Goal: Information Seeking & Learning: Learn about a topic

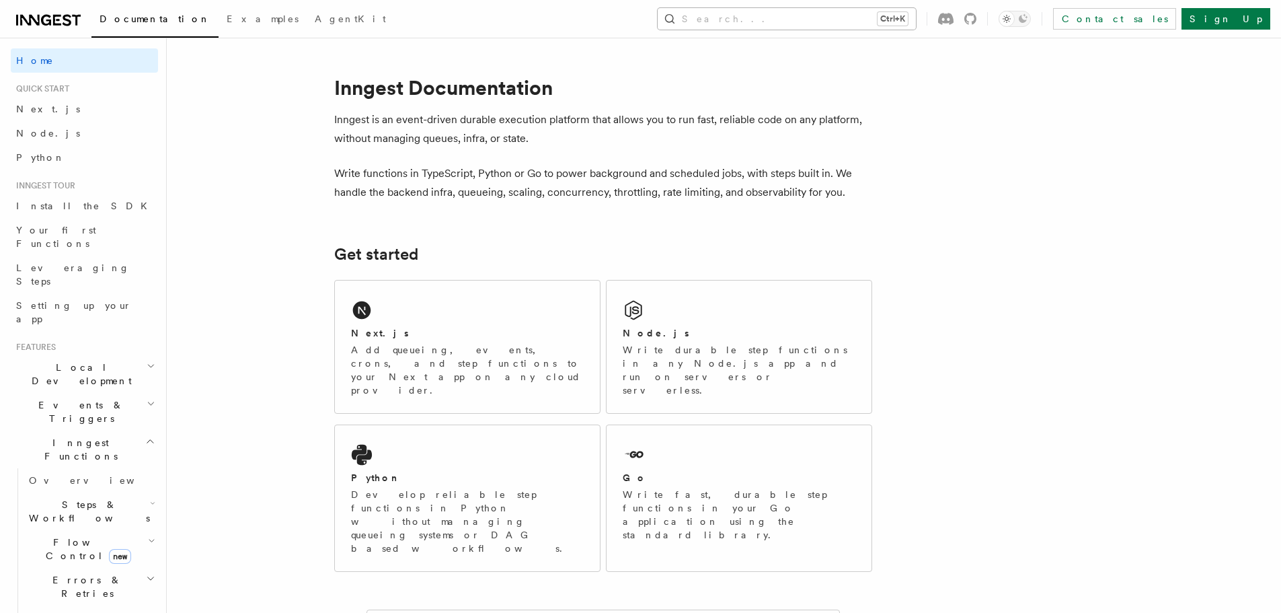
click at [846, 28] on button "Search... Ctrl+K" at bounding box center [787, 19] width 258 height 22
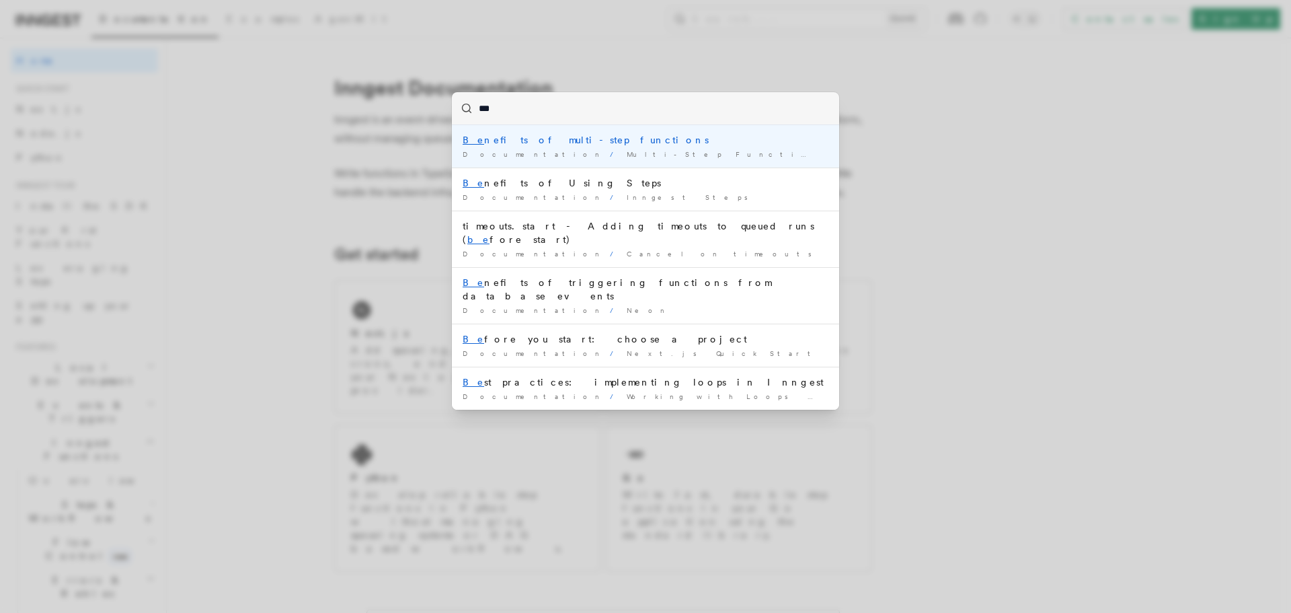
type input "****"
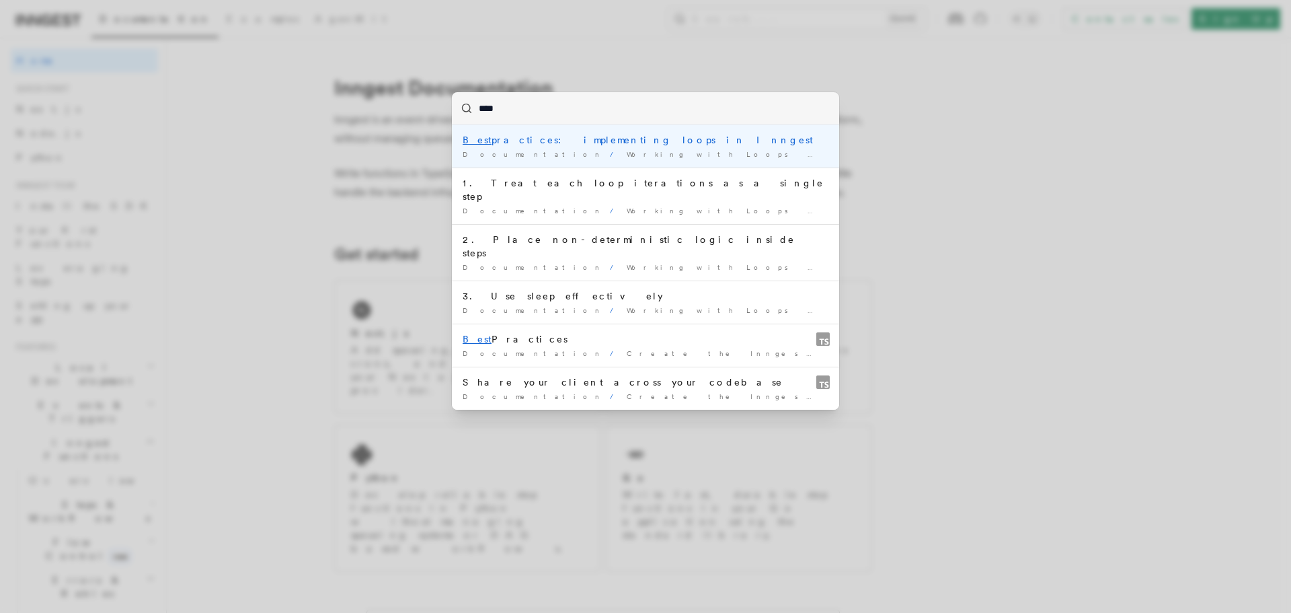
click at [598, 136] on div "Best practices: implementing loops in Inngest" at bounding box center [646, 139] width 366 height 13
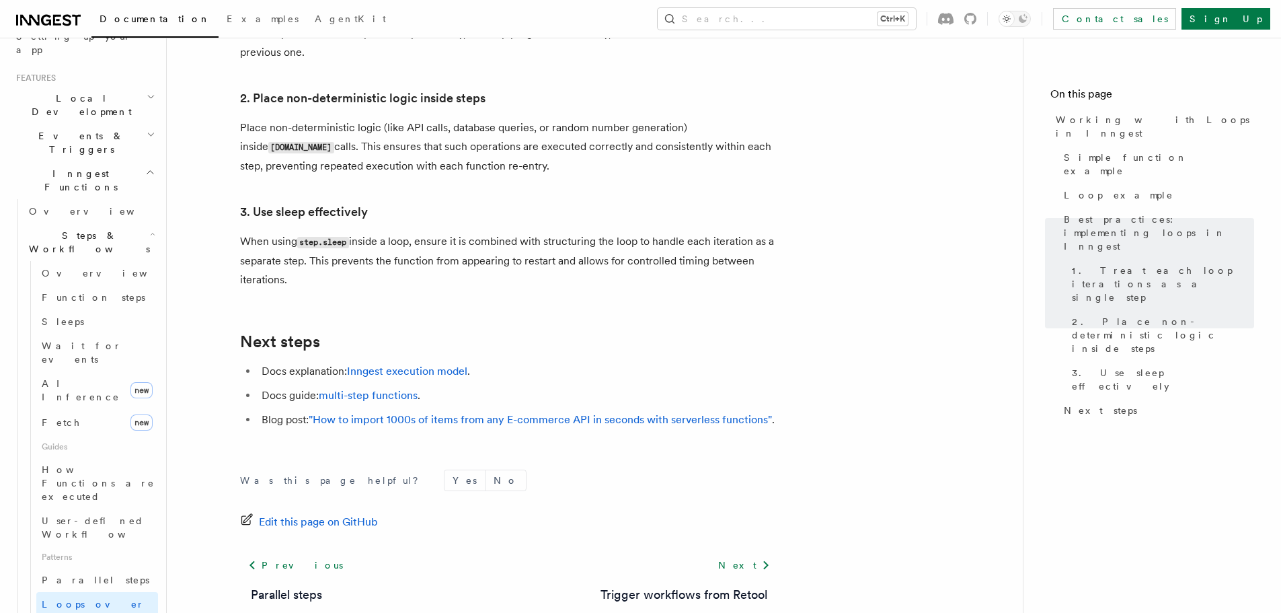
scroll to position [2343, 0]
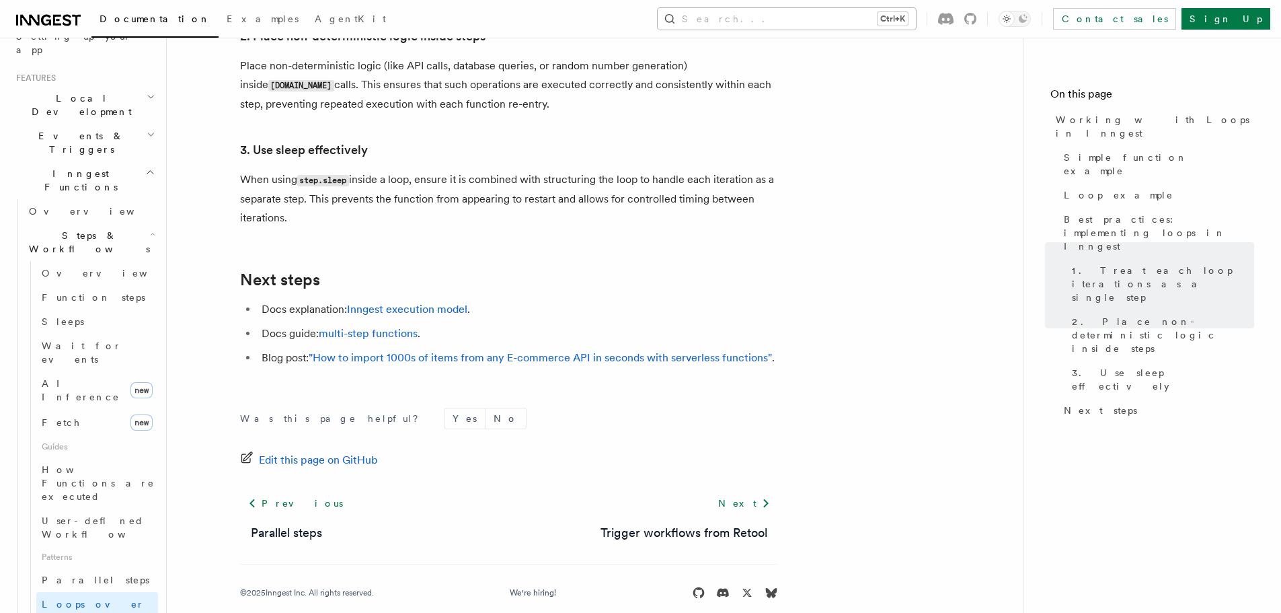
click at [833, 13] on button "Search... Ctrl+K" at bounding box center [787, 19] width 258 height 22
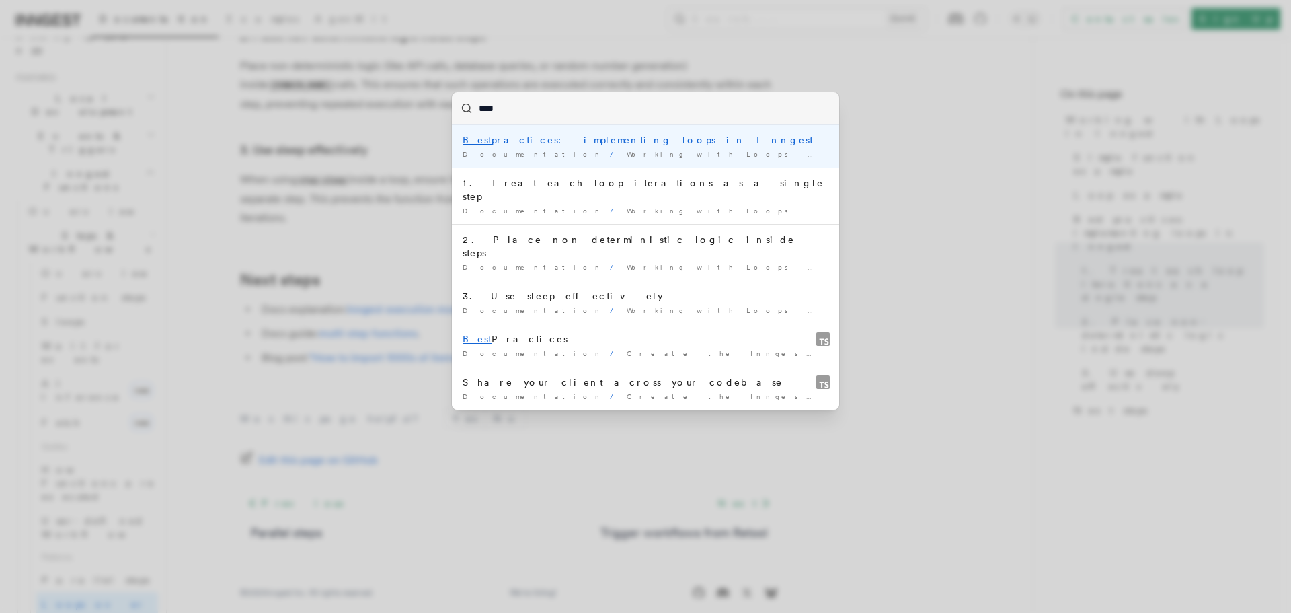
type input "****"
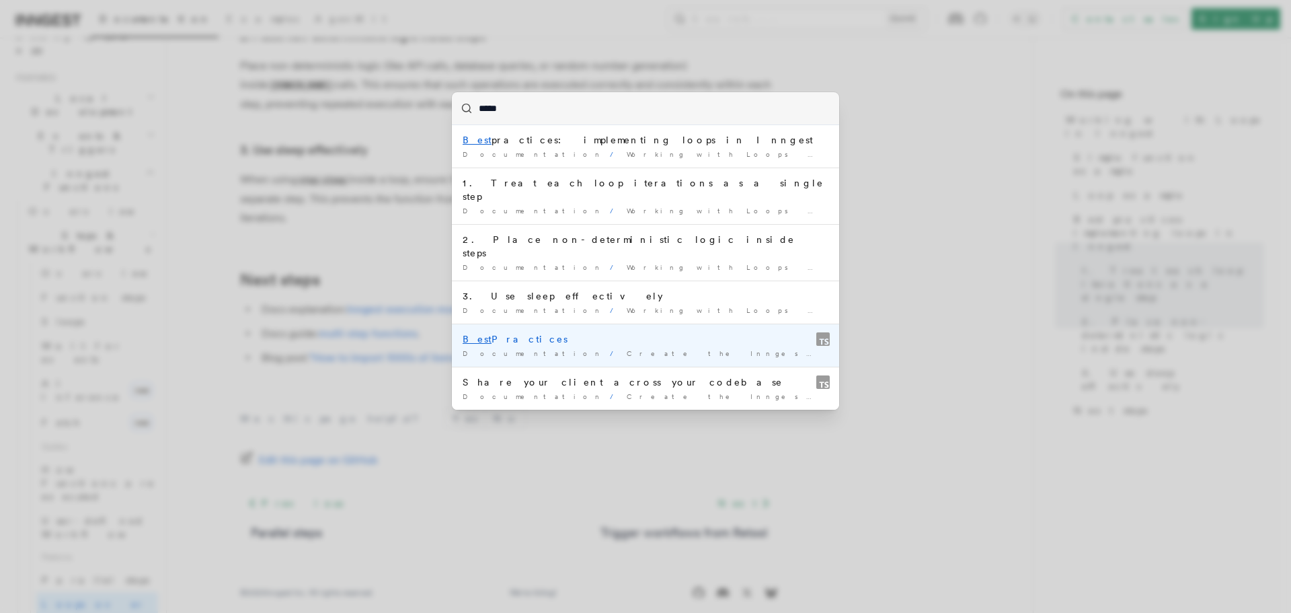
click at [627, 349] on span "Create the Inngest Client" at bounding box center [760, 353] width 267 height 8
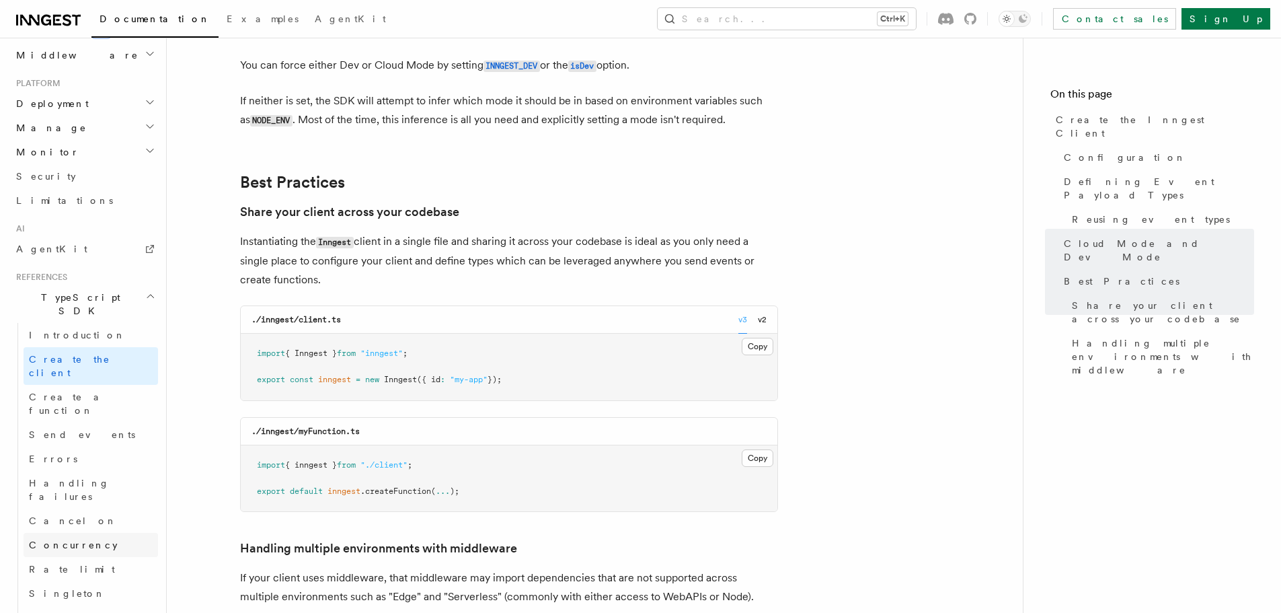
scroll to position [672, 0]
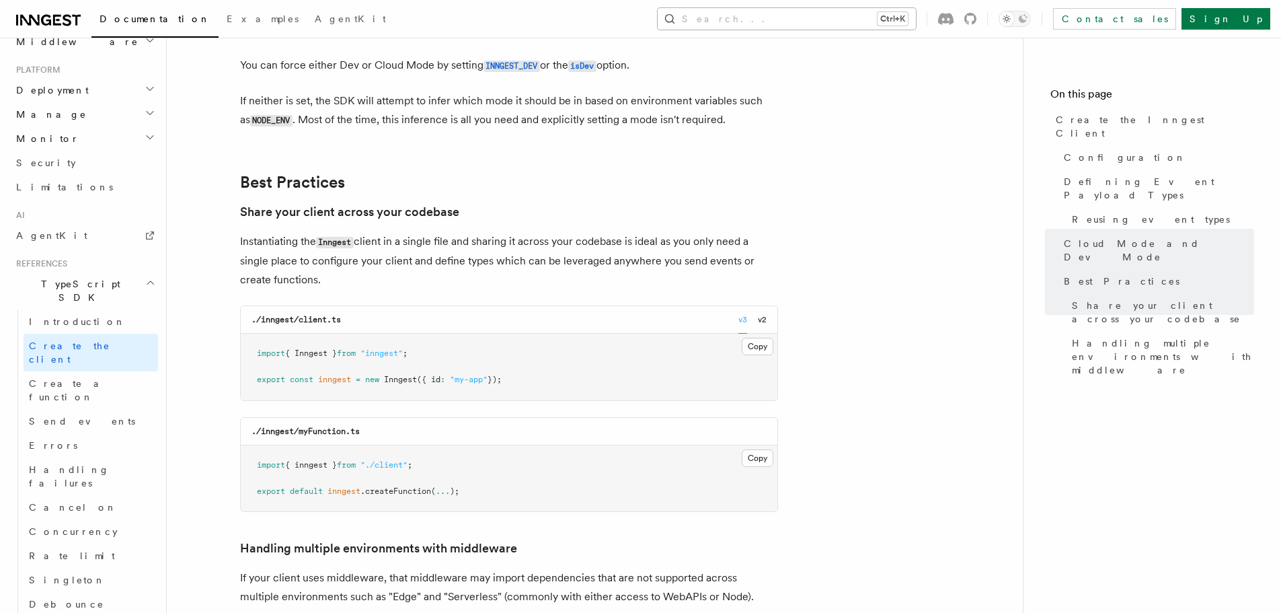
click at [847, 16] on button "Search... Ctrl+K" at bounding box center [787, 19] width 258 height 22
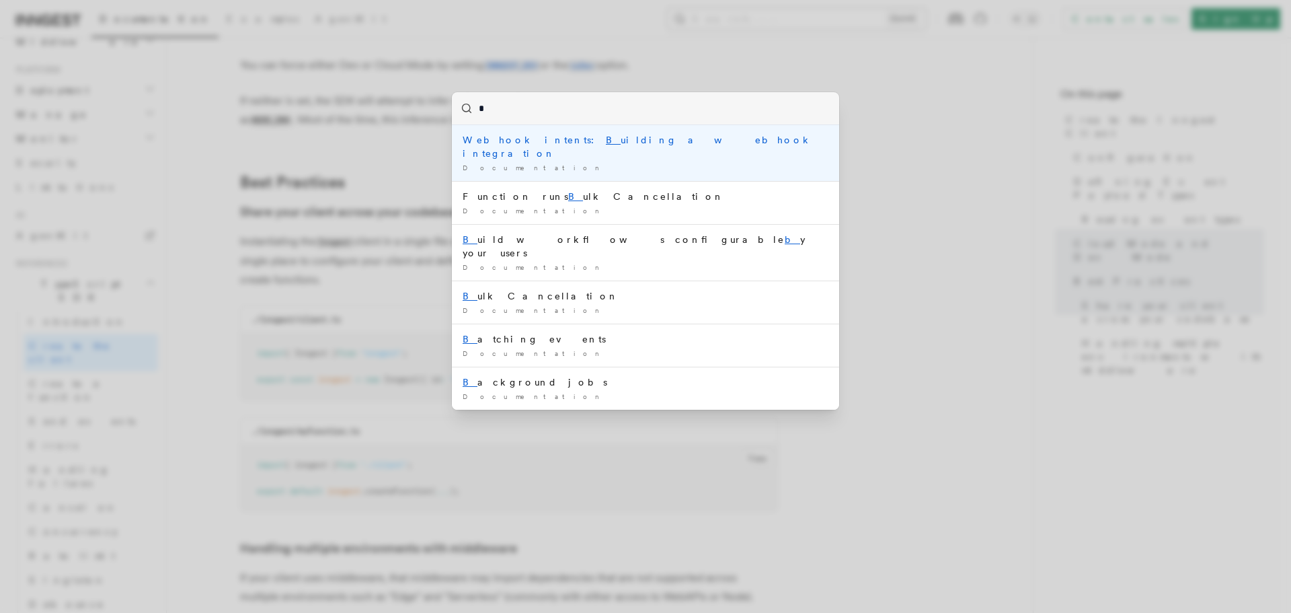
type input "**"
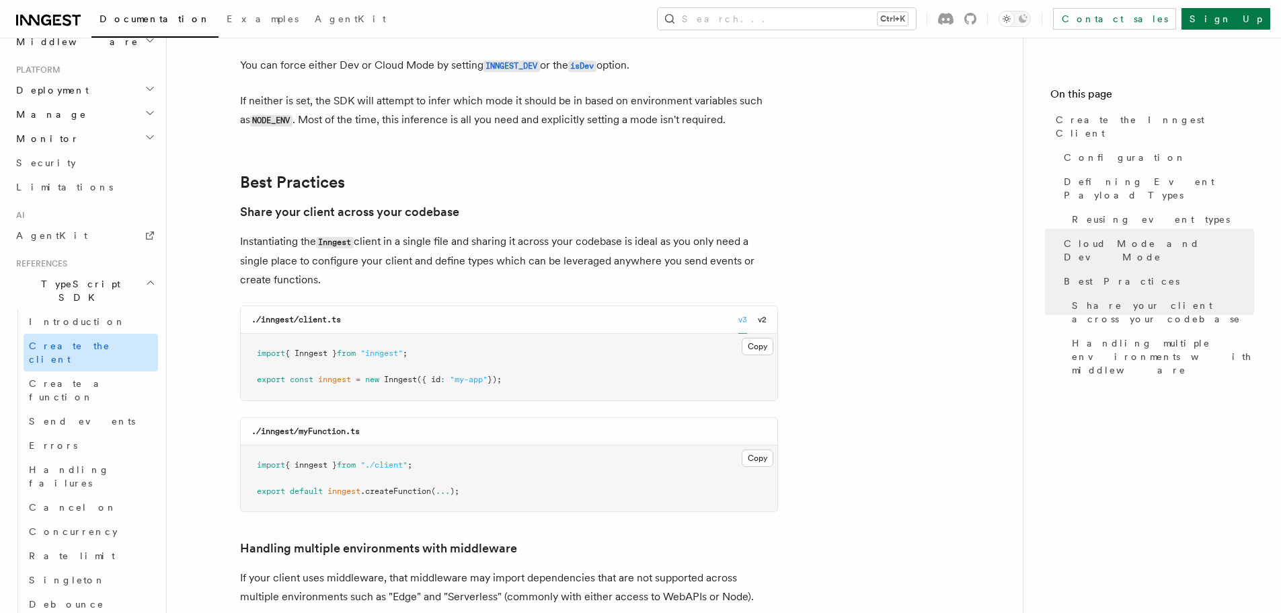
click at [84, 340] on span "Create the client" at bounding box center [69, 352] width 81 height 24
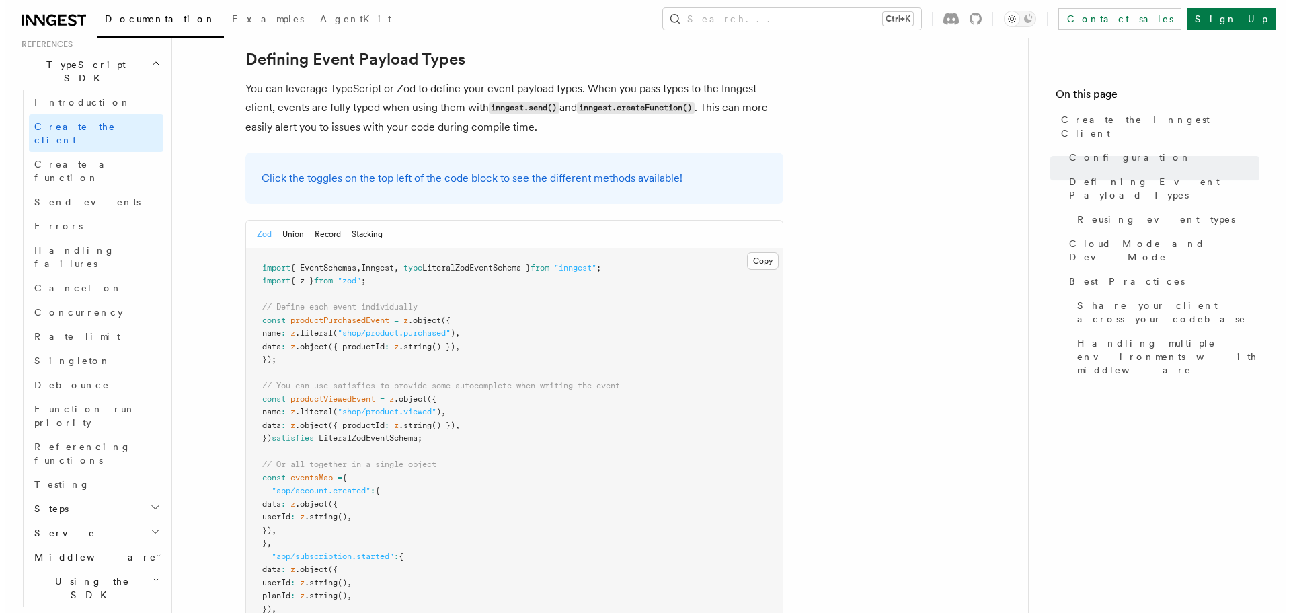
scroll to position [899, 0]
click at [834, 15] on button "Search... Ctrl+K" at bounding box center [787, 19] width 258 height 22
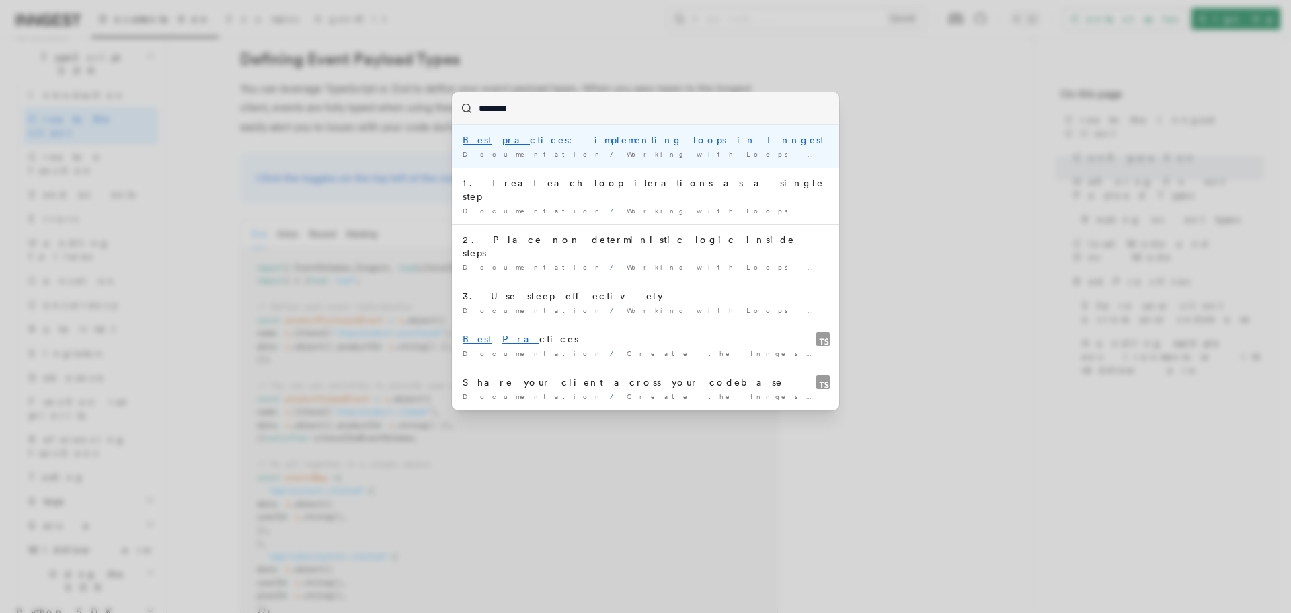
type input "********"
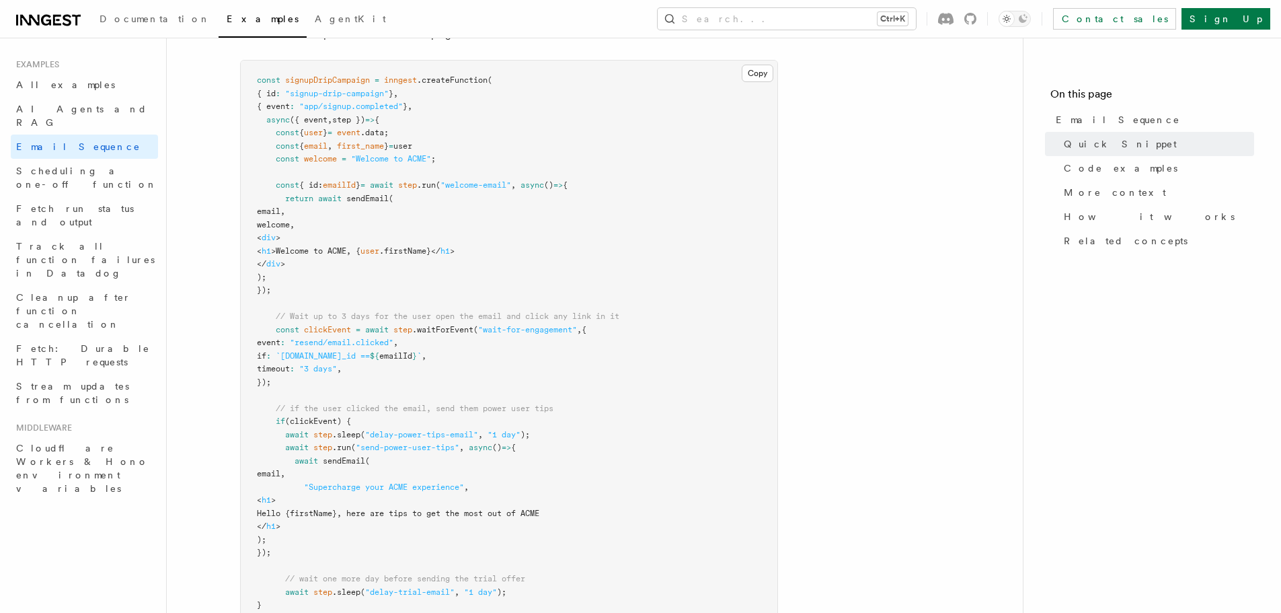
scroll to position [403, 0]
drag, startPoint x: 362, startPoint y: 196, endPoint x: 389, endPoint y: 225, distance: 39.5
click at [389, 225] on pre "const signupDripCampaign = inngest .createFunction ( { id : "signup-drip-campai…" at bounding box center [509, 460] width 537 height 801
drag, startPoint x: 479, startPoint y: 262, endPoint x: 489, endPoint y: 208, distance: 54.7
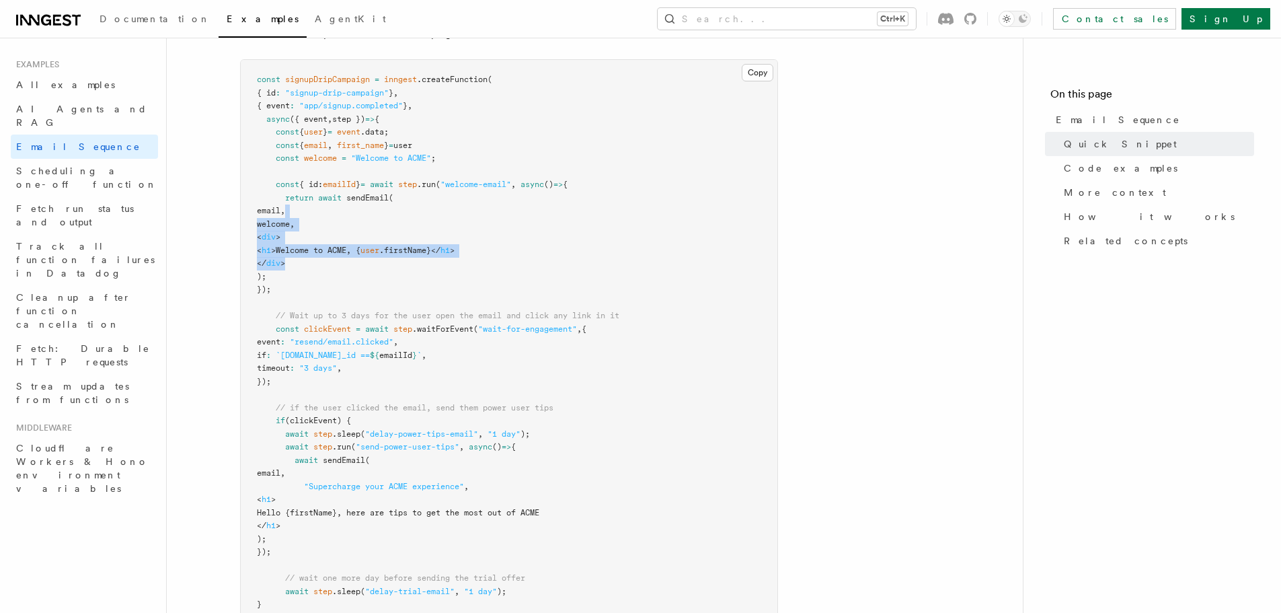
click at [489, 208] on pre "const signupDripCampaign = inngest .createFunction ( { id : "signup-drip-campai…" at bounding box center [509, 460] width 537 height 801
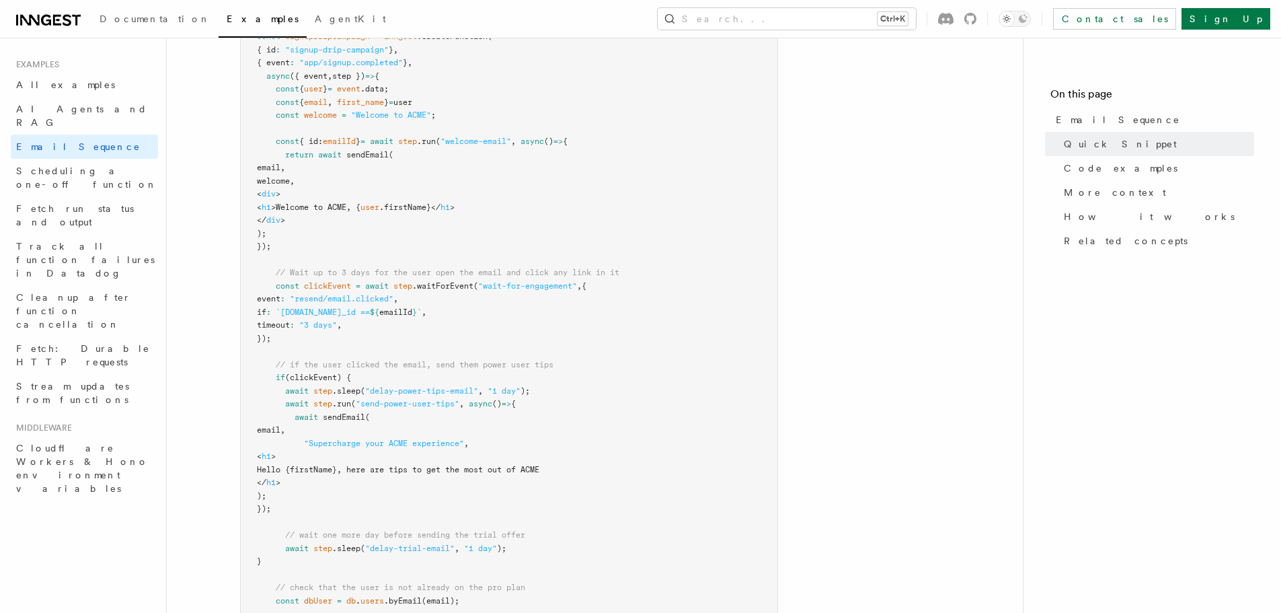
scroll to position [471, 0]
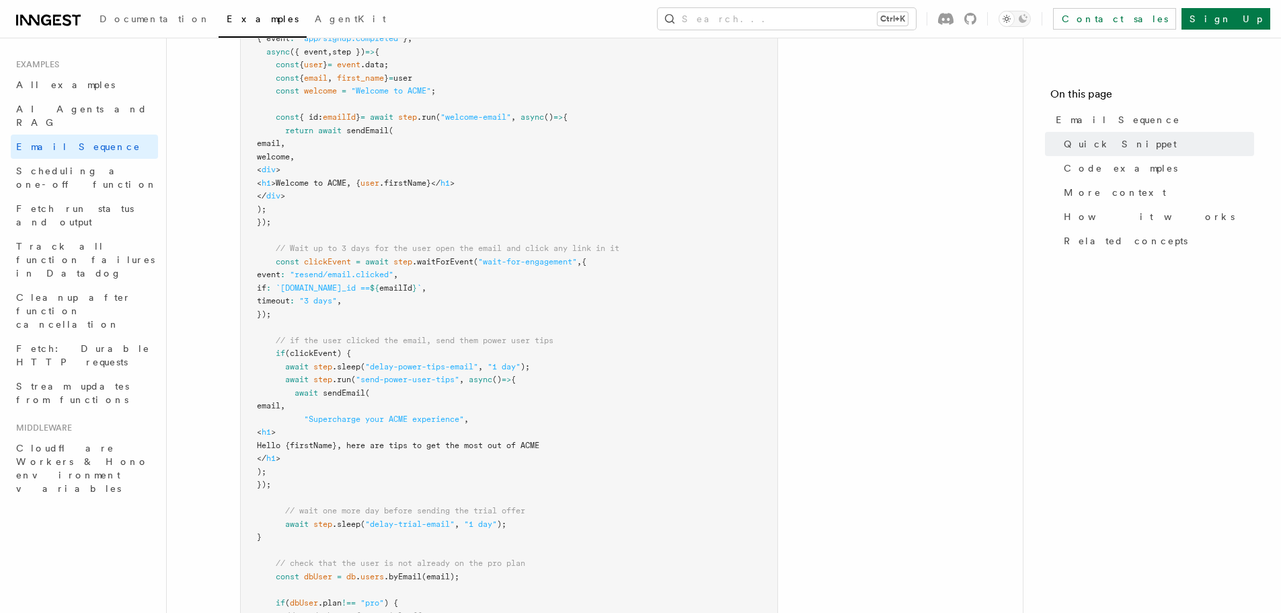
click at [331, 265] on span "clickEvent" at bounding box center [327, 261] width 47 height 9
click at [331, 276] on span ""resend/email.clicked"" at bounding box center [342, 274] width 104 height 9
click at [370, 290] on span "`async.data.email_id ==" at bounding box center [323, 287] width 94 height 9
drag, startPoint x: 422, startPoint y: 274, endPoint x: 326, endPoint y: 271, distance: 95.5
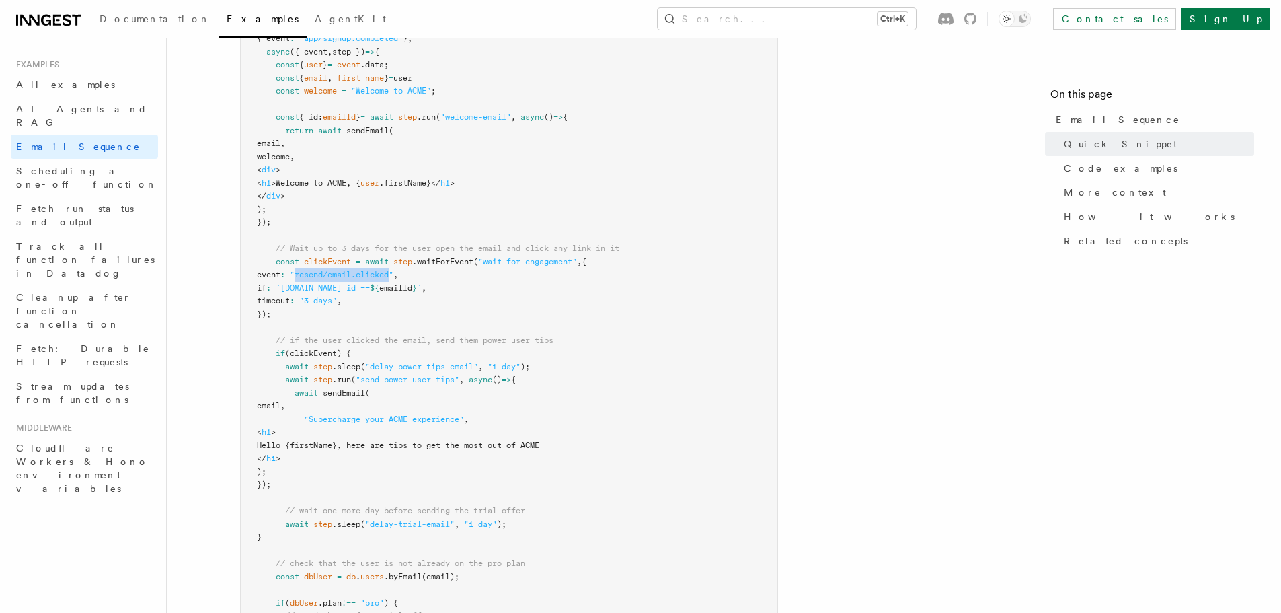
click at [326, 271] on span ""resend/email.clicked"" at bounding box center [342, 274] width 104 height 9
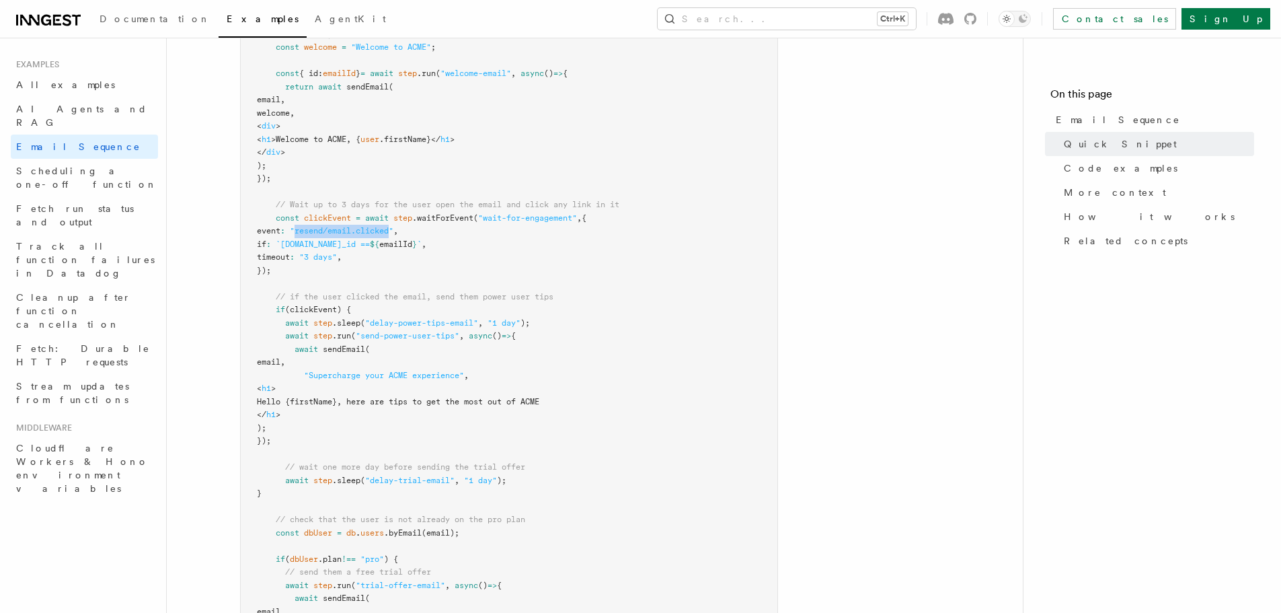
scroll to position [538, 0]
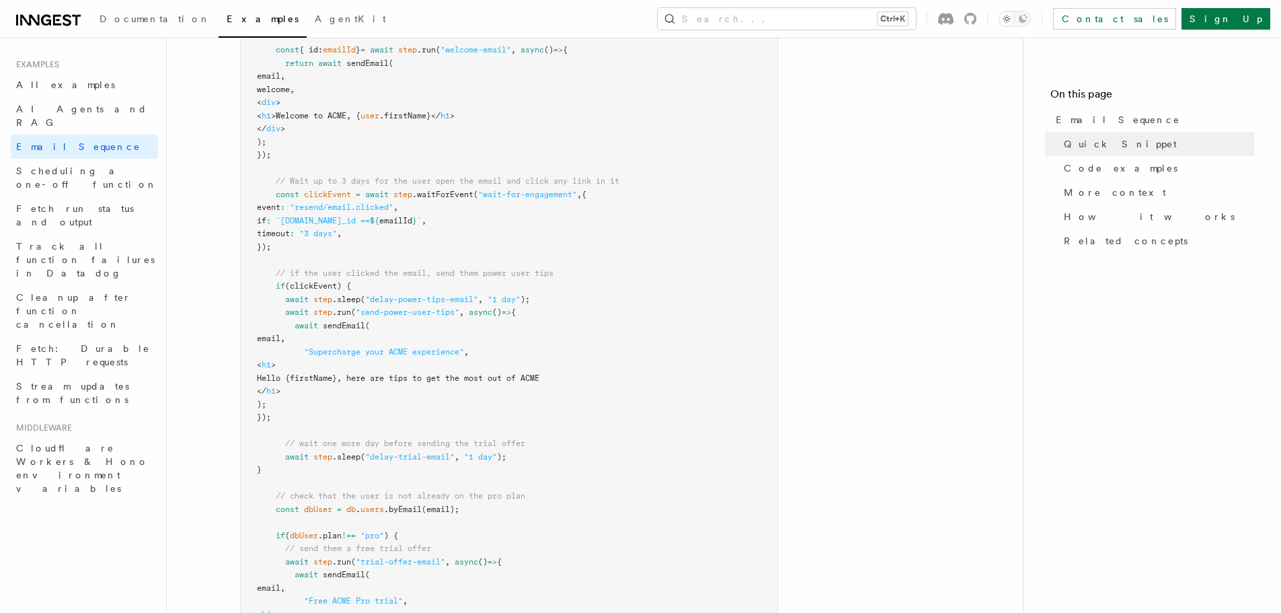
click at [406, 232] on pre "const signupDripCampaign = inngest .createFunction ( { id : "signup-drip-campai…" at bounding box center [509, 325] width 537 height 801
drag, startPoint x: 386, startPoint y: 231, endPoint x: 248, endPoint y: 210, distance: 139.5
click at [248, 210] on pre "const signupDripCampaign = inngest .createFunction ( { id : "signup-drip-campai…" at bounding box center [509, 325] width 537 height 801
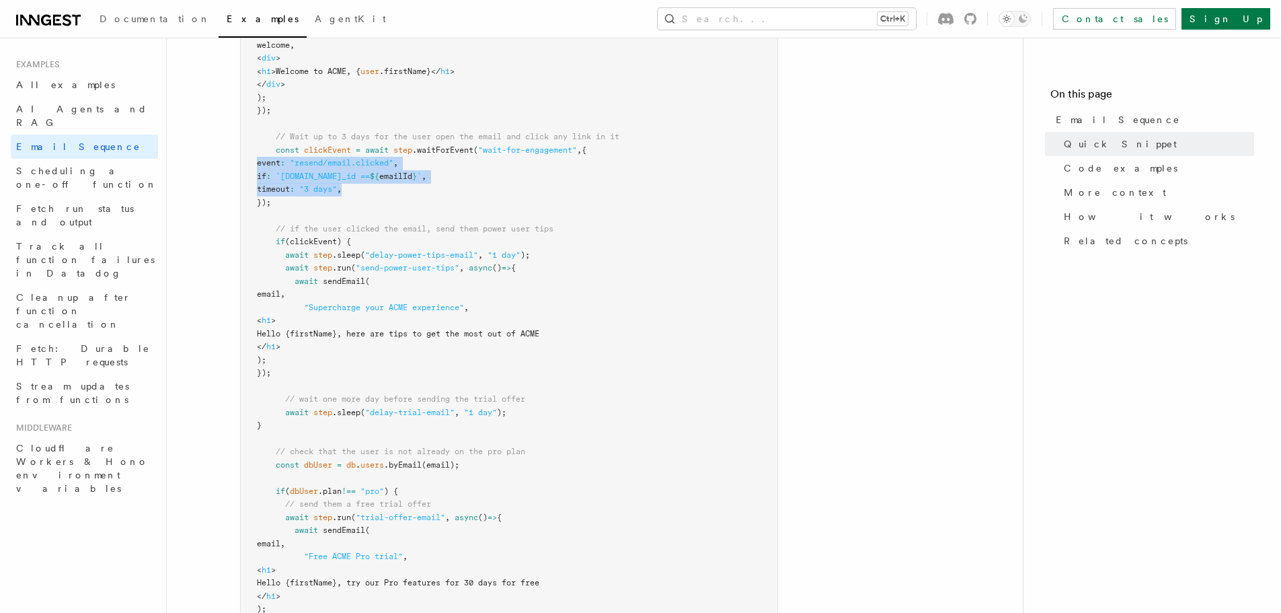
scroll to position [605, 0]
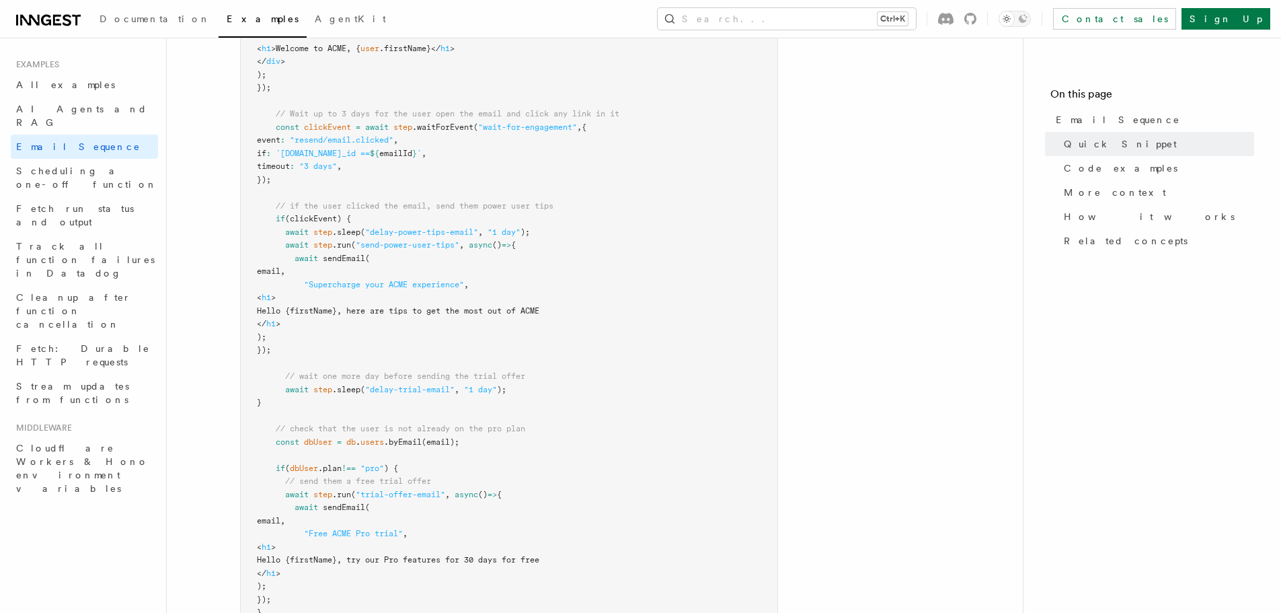
click at [389, 255] on pre "const signupDripCampaign = inngest .createFunction ( { id : "signup-drip-campai…" at bounding box center [509, 258] width 537 height 801
drag, startPoint x: 305, startPoint y: 270, endPoint x: 352, endPoint y: 323, distance: 71.5
click at [352, 323] on pre "const signupDripCampaign = inngest .createFunction ( { id : "signup-drip-campai…" at bounding box center [509, 258] width 537 height 801
drag, startPoint x: 370, startPoint y: 231, endPoint x: 481, endPoint y: 228, distance: 111.0
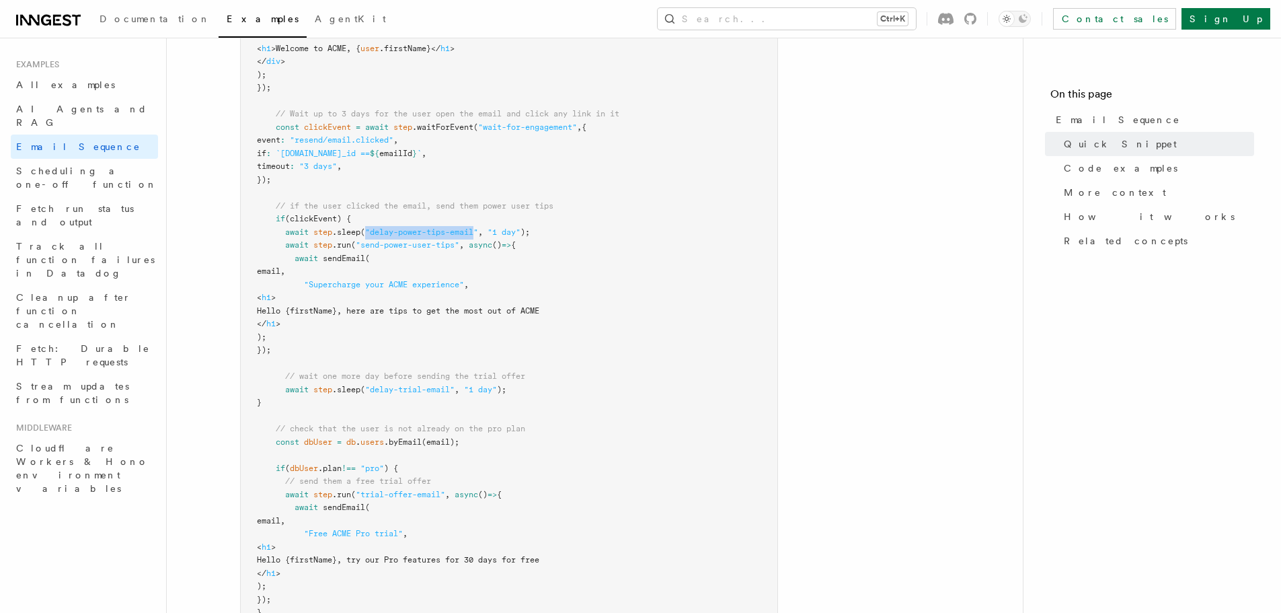
click at [478, 228] on span ""delay-power-tips-email"" at bounding box center [421, 231] width 113 height 9
click at [478, 236] on span ""delay-power-tips-email"" at bounding box center [421, 231] width 113 height 9
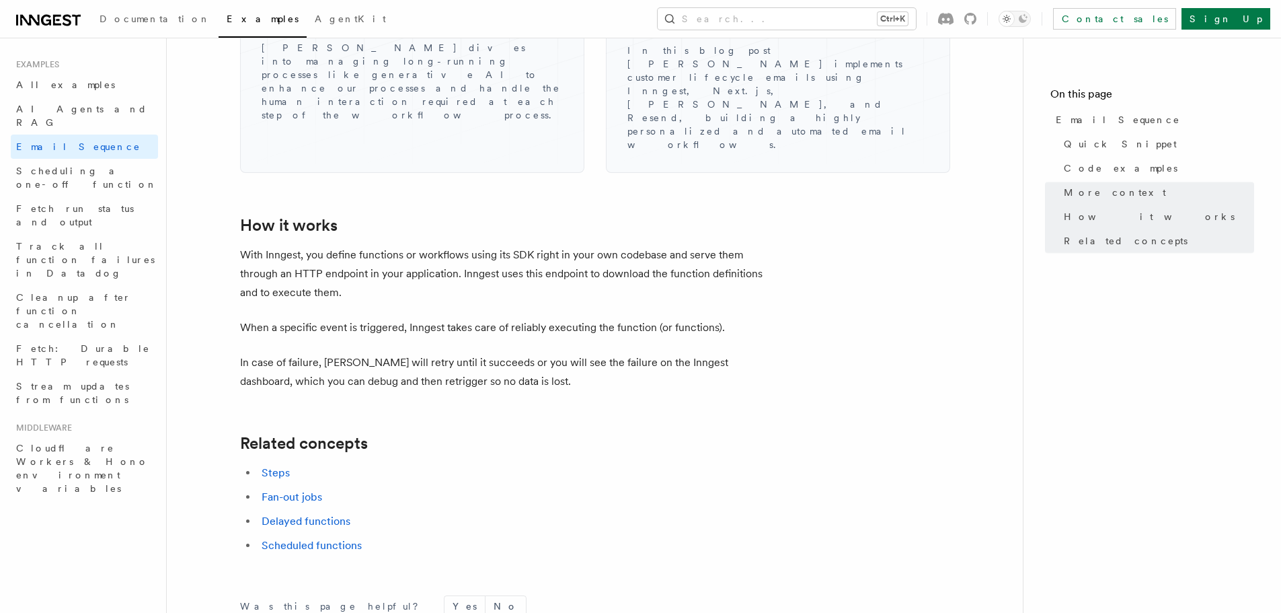
scroll to position [2074, 0]
